Goal: Task Accomplishment & Management: Manage account settings

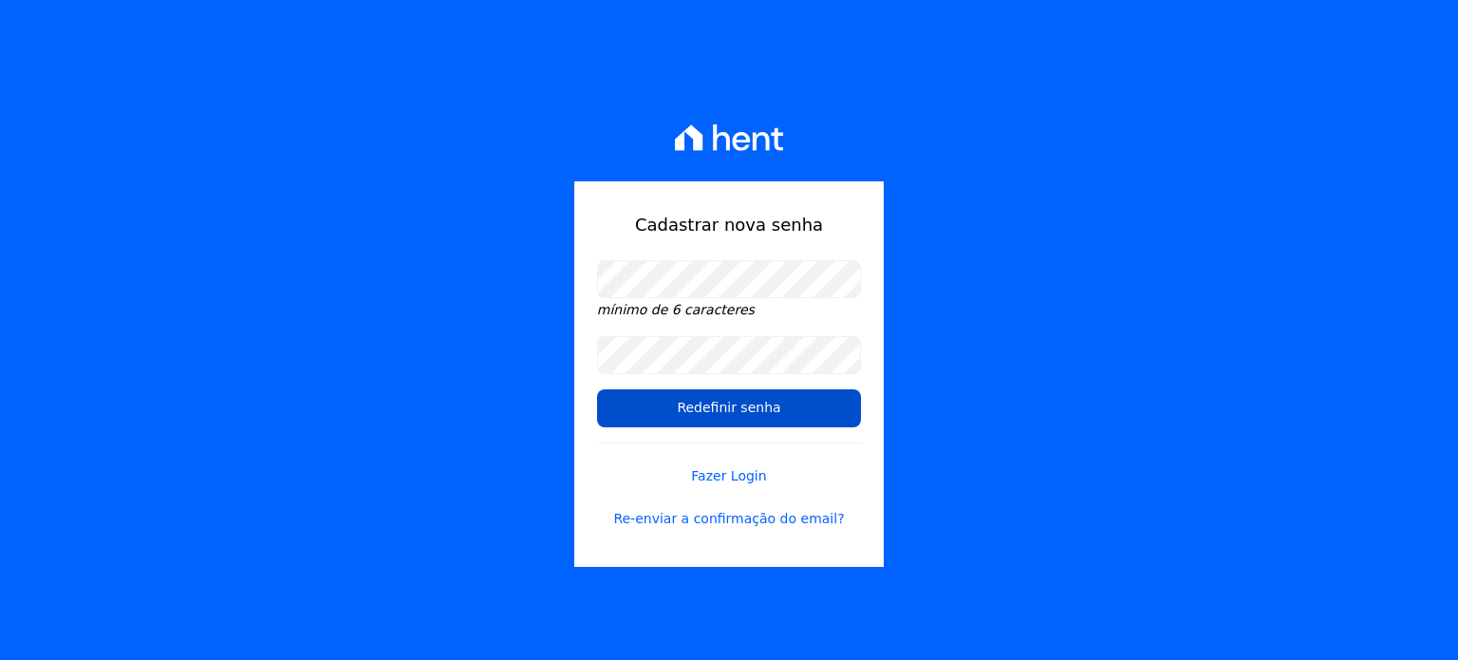
click at [709, 421] on input "Redefinir senha" at bounding box center [729, 408] width 264 height 38
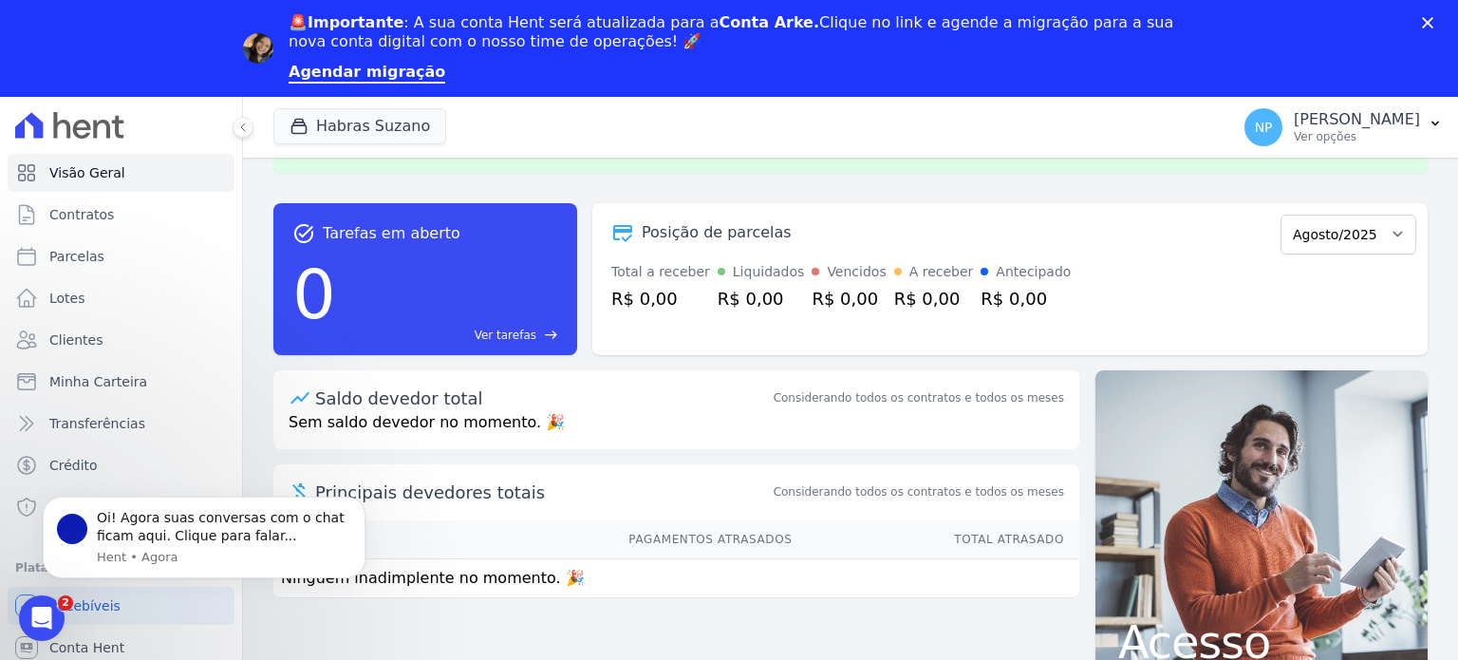
scroll to position [129, 0]
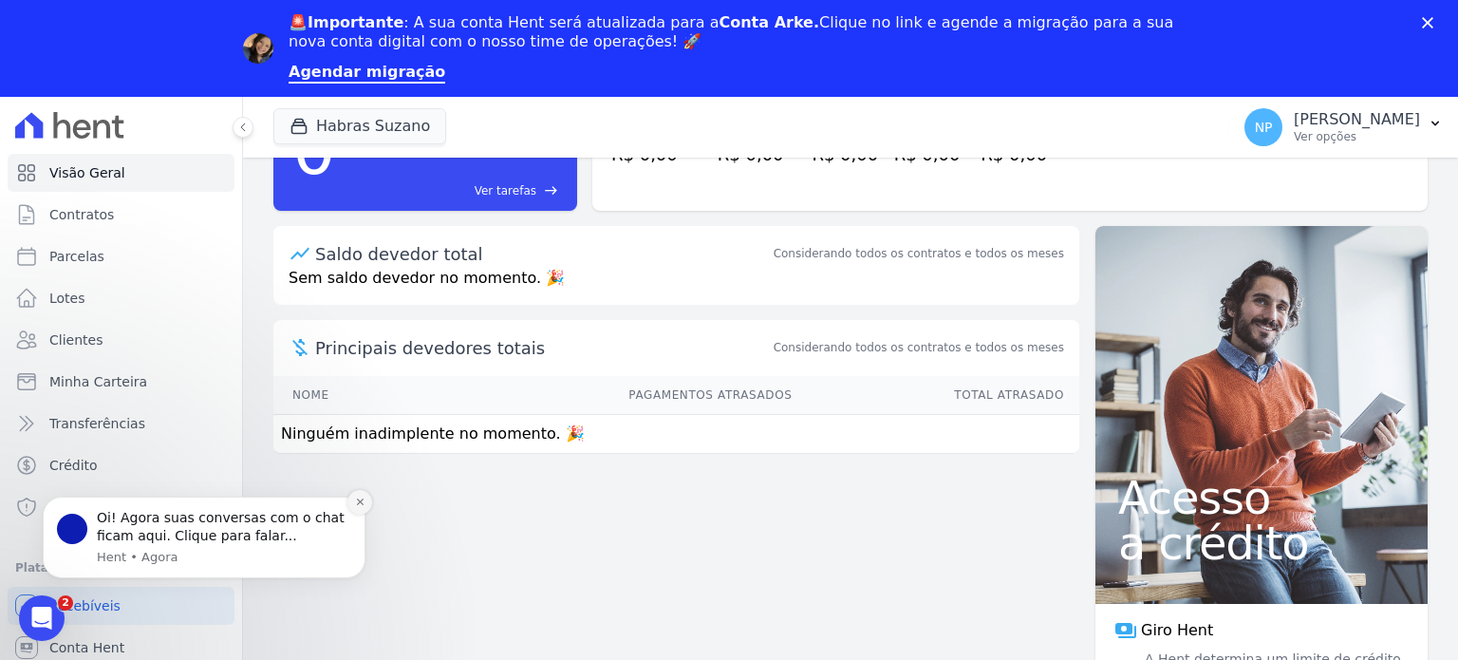
click at [366, 503] on button "Dismiss notification" at bounding box center [359, 502] width 25 height 25
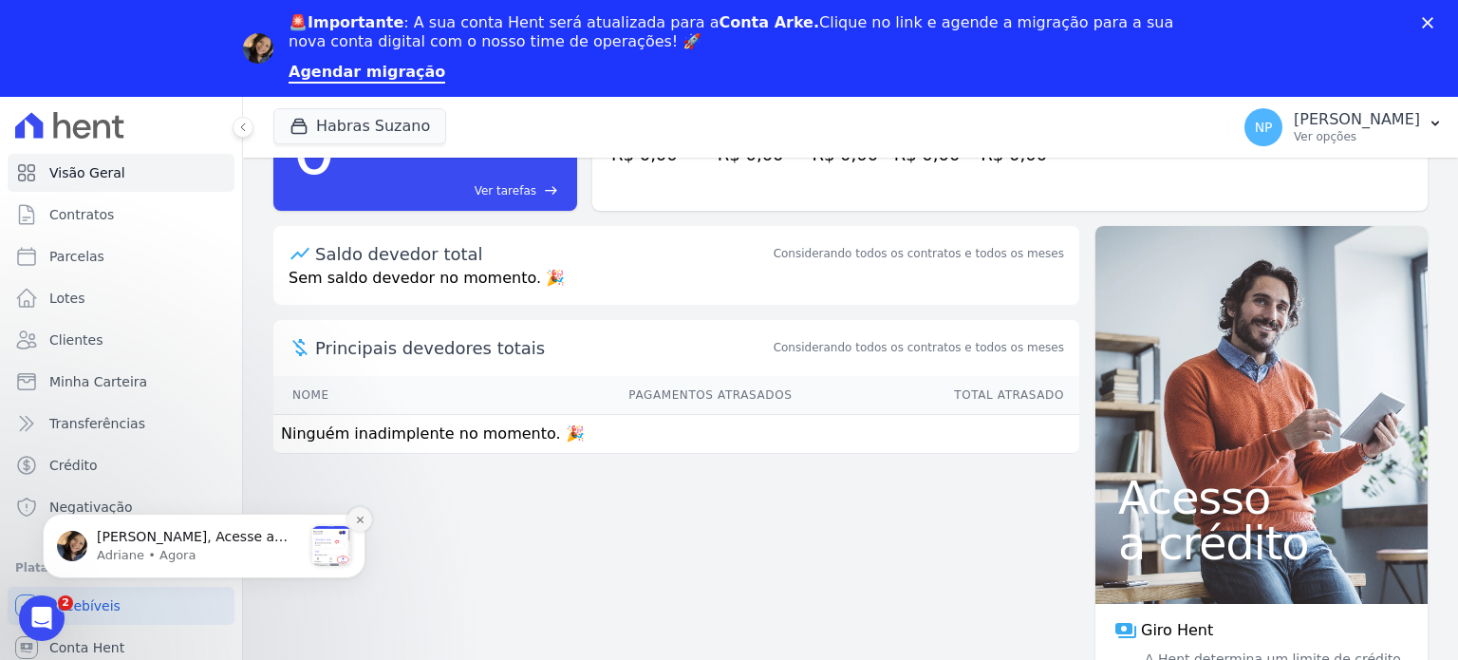
click at [356, 521] on icon "Dismiss notification" at bounding box center [360, 520] width 10 height 10
